Goal: Transaction & Acquisition: Book appointment/travel/reservation

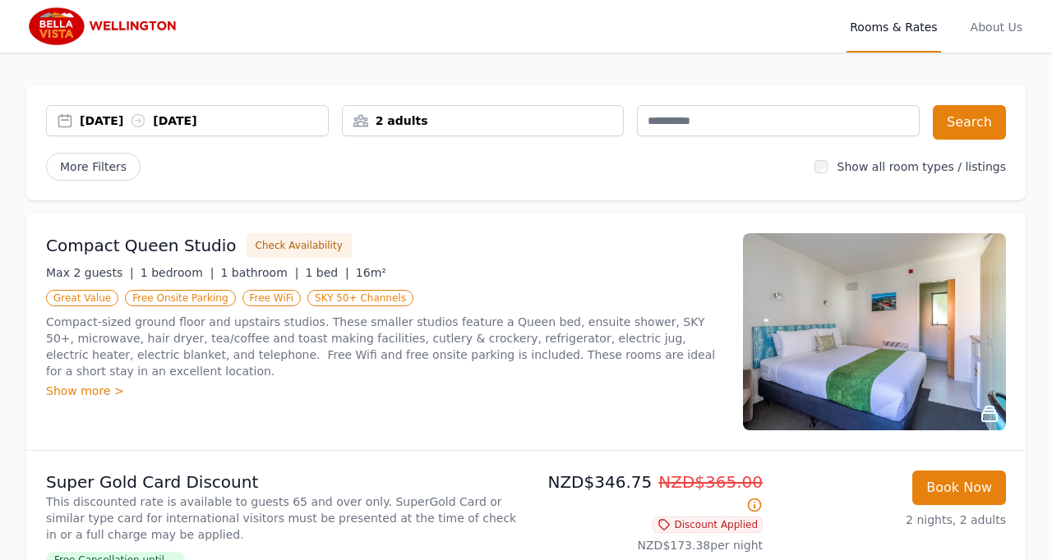
click at [120, 128] on div "[DATE] [DATE]" at bounding box center [204, 121] width 248 height 16
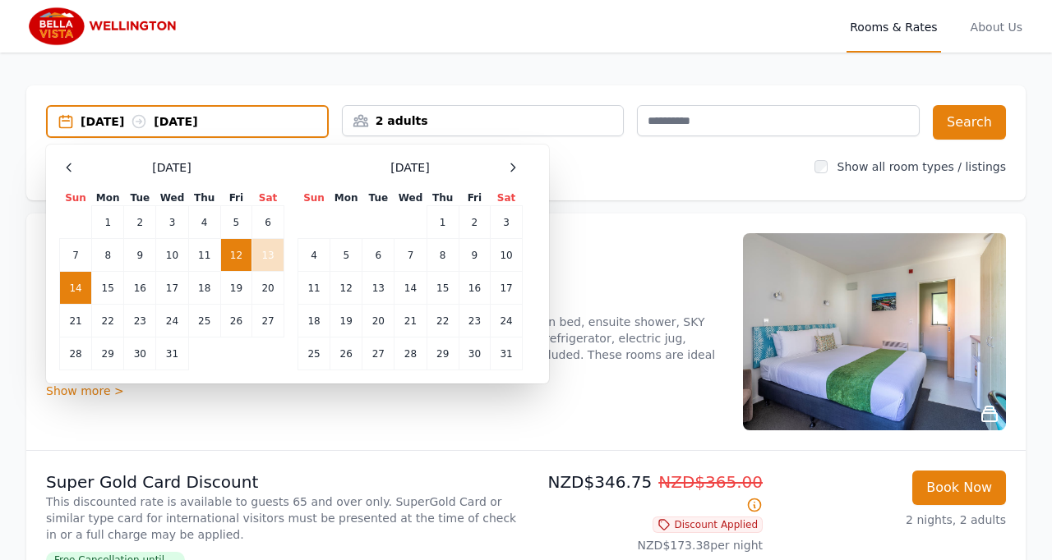
click at [268, 257] on td "13" at bounding box center [268, 255] width 32 height 33
click at [81, 293] on td "14" at bounding box center [76, 288] width 32 height 33
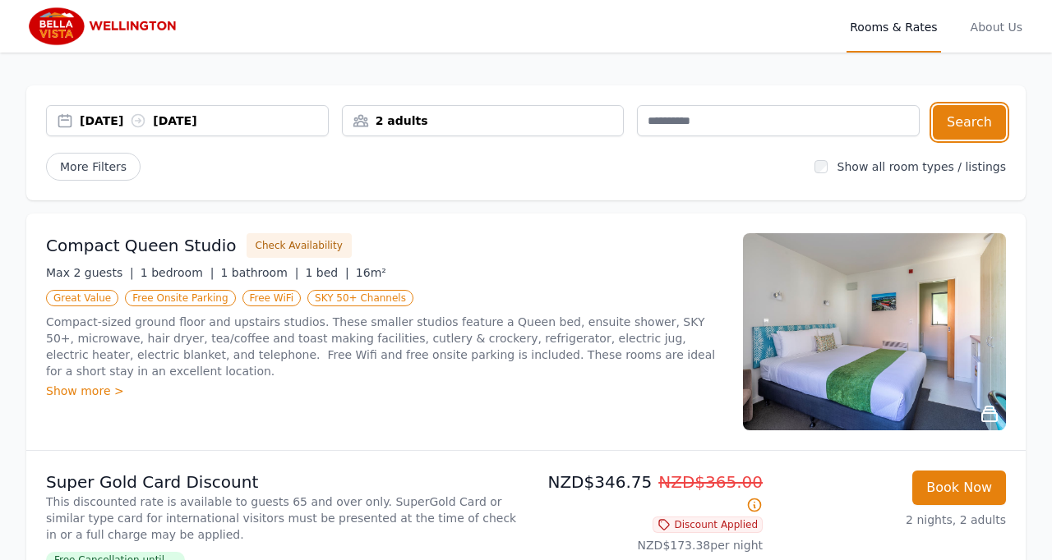
click at [975, 123] on button "Search" at bounding box center [969, 122] width 73 height 35
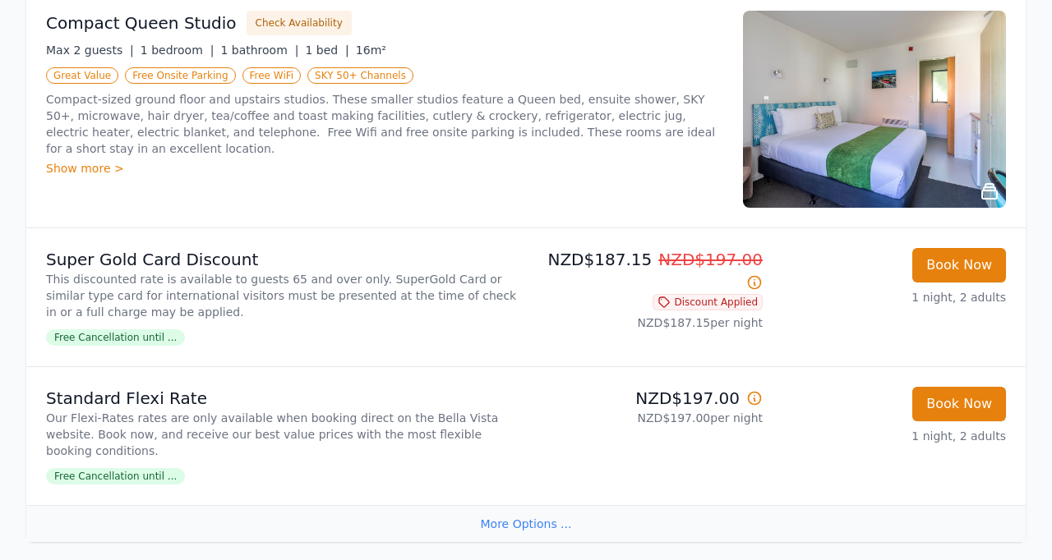
scroll to position [224, 0]
click at [957, 268] on button "Book Now" at bounding box center [959, 264] width 94 height 35
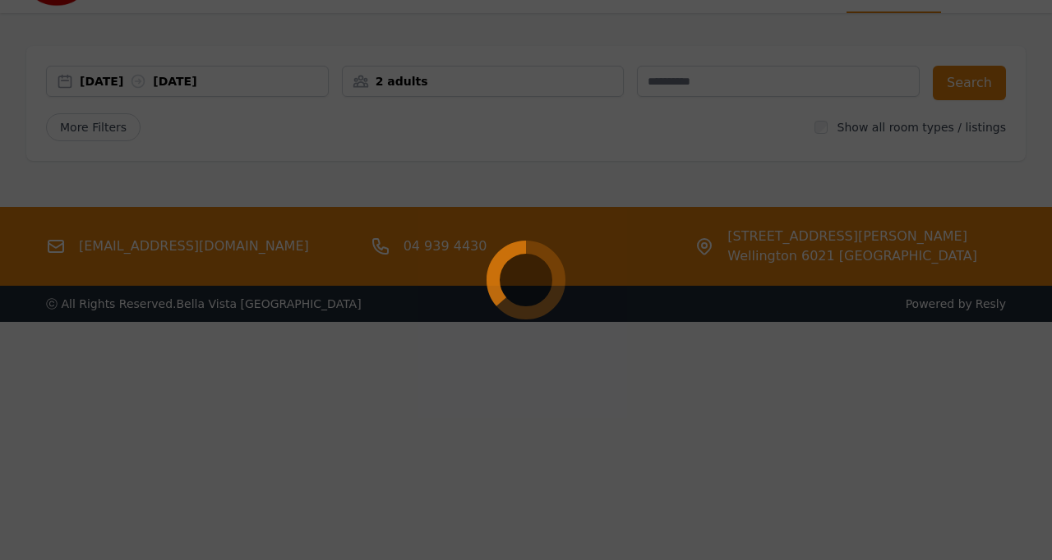
scroll to position [0, 0]
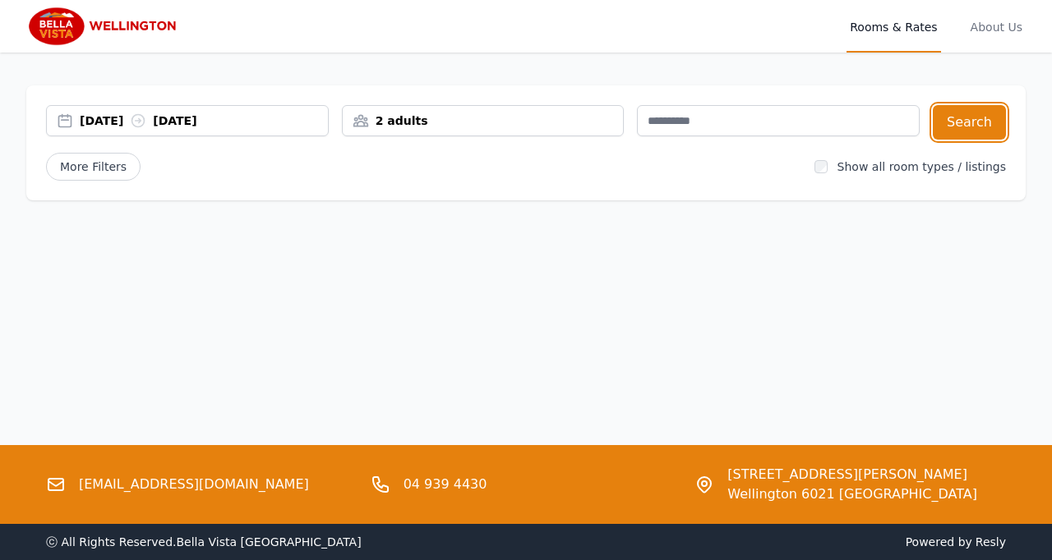
click at [966, 122] on button "Search" at bounding box center [969, 122] width 73 height 35
